Goal: Check status: Check status

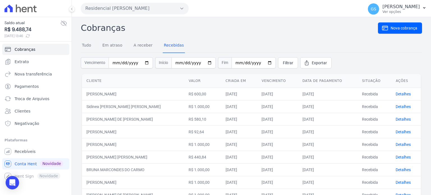
scroll to position [18, 0]
click at [175, 46] on link "Recebidas" at bounding box center [174, 45] width 22 height 15
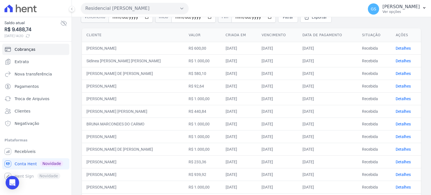
scroll to position [74, 0]
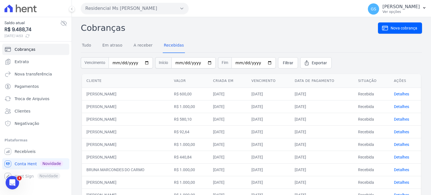
click at [97, 45] on div "Tudo Em atraso A receber Recebidas" at bounding box center [133, 45] width 104 height 15
click at [93, 46] on div "Tudo Em atraso A receber Recebidas" at bounding box center [133, 45] width 104 height 15
click at [89, 47] on link "Tudo" at bounding box center [87, 45] width 12 height 15
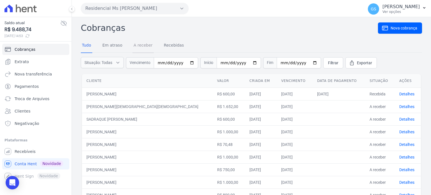
click at [148, 47] on link "A receber" at bounding box center [143, 45] width 21 height 15
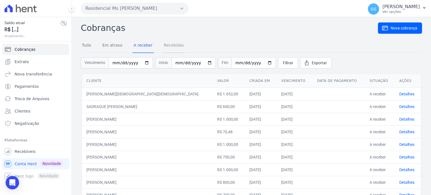
click at [173, 47] on link "Recebidas" at bounding box center [174, 45] width 22 height 15
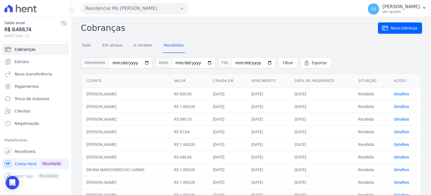
click at [249, 16] on div "Residencial Ms Fernando Lins I Você possui apenas um empreendimento Aplicar" at bounding box center [221, 8] width 281 height 17
